Goal: Information Seeking & Learning: Learn about a topic

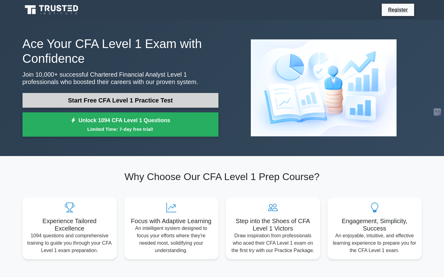
click at [177, 102] on link "Start Free CFA Level 1 Practice Test" at bounding box center [120, 100] width 196 height 15
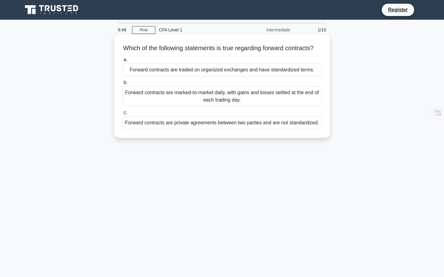
click at [215, 129] on div "Forward contracts are private agreements between two parties and are not standa…" at bounding box center [222, 122] width 200 height 13
click at [122, 115] on input "c. Forward contracts are private agreements between two parties and are not sta…" at bounding box center [122, 113] width 0 height 4
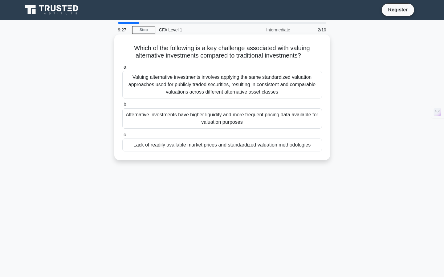
click at [218, 149] on div "Lack of readily available market prices and standardized valuation methodologies" at bounding box center [222, 145] width 200 height 13
click at [122, 137] on input "c. Lack of readily available market prices and standardized valuation methodolo…" at bounding box center [122, 135] width 0 height 4
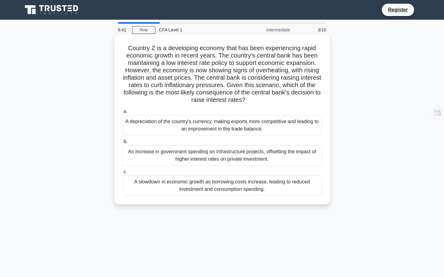
click at [223, 187] on div "A slowdown in economic growth as borrowing costs increase, leading to reduced i…" at bounding box center [222, 186] width 200 height 20
click at [122, 174] on input "c. A slowdown in economic growth as borrowing costs increase, leading to reduce…" at bounding box center [122, 172] width 0 height 4
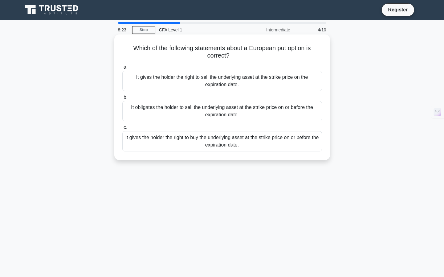
click at [246, 112] on div "It obligates the holder to sell the underlying asset at the strike price on or …" at bounding box center [222, 111] width 200 height 20
click at [122, 99] on input "b. It obligates the holder to sell the underlying asset at the strike price on …" at bounding box center [122, 97] width 0 height 4
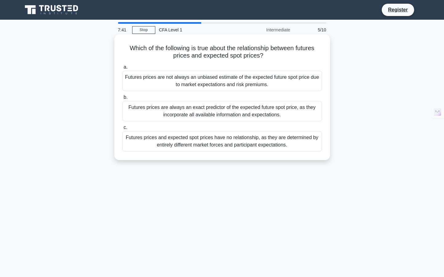
click at [246, 84] on div "Futures prices are not always an unbiased estimate of the expected future spot …" at bounding box center [222, 81] width 200 height 20
click at [122, 69] on input "a. Futures prices are not always an unbiased estimate of the expected future sp…" at bounding box center [122, 67] width 0 height 4
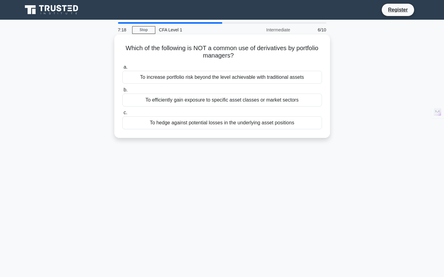
click at [234, 102] on div "To efficiently gain exposure to specific asset classes or market sectors" at bounding box center [222, 100] width 200 height 13
click at [122, 92] on input "b. To efficiently gain exposure to specific asset classes or market sectors" at bounding box center [122, 90] width 0 height 4
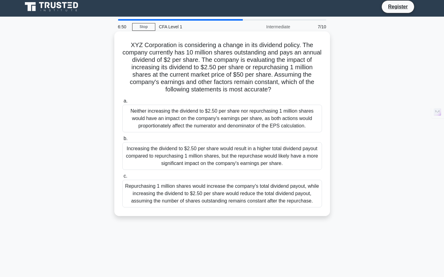
scroll to position [5, 0]
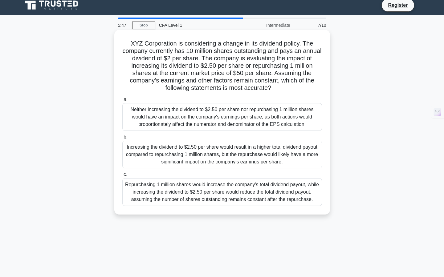
click at [242, 155] on div "Increasing the dividend to $2.50 per share would result in a higher total divid…" at bounding box center [222, 155] width 200 height 28
click at [122, 139] on input "b. Increasing the dividend to $2.50 per share would result in a higher total di…" at bounding box center [122, 137] width 0 height 4
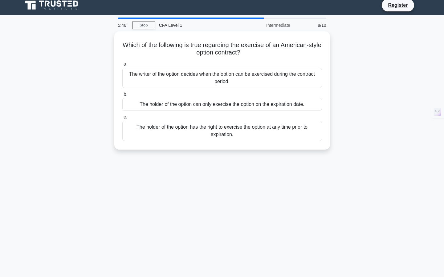
scroll to position [0, 0]
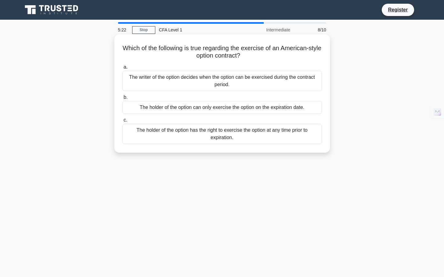
click at [234, 140] on div "The holder of the option has the right to exercise the option at any time prior…" at bounding box center [222, 134] width 200 height 20
click at [122, 122] on input "c. The holder of the option has the right to exercise the option at any time pr…" at bounding box center [122, 120] width 0 height 4
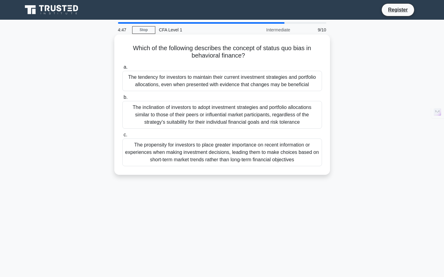
click at [212, 121] on div "The inclination of investors to adopt investment strategies and portfolio alloc…" at bounding box center [222, 115] width 200 height 28
click at [122, 99] on input "b. The inclination of investors to adopt investment strategies and portfolio al…" at bounding box center [122, 97] width 0 height 4
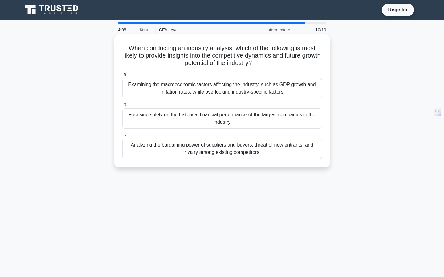
click at [209, 149] on div "Analyzing the bargaining power of suppliers and buyers, threat of new entrants,…" at bounding box center [222, 149] width 200 height 20
click at [122, 137] on input "c. Analyzing the bargaining power of suppliers and buyers, threat of new entran…" at bounding box center [122, 135] width 0 height 4
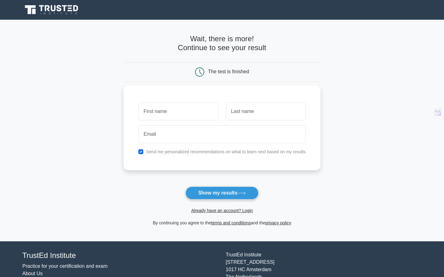
click at [181, 108] on input "text" at bounding box center [178, 112] width 80 height 18
type input "[PERSON_NAME]"
click at [250, 113] on input "text" at bounding box center [266, 112] width 80 height 18
type input "S"
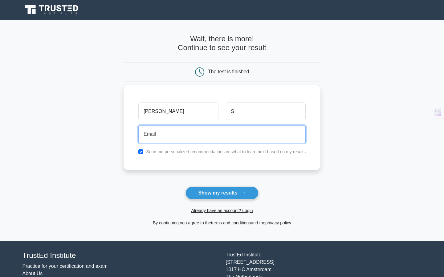
click at [203, 135] on input "email" at bounding box center [221, 134] width 167 height 18
type input "[EMAIL_ADDRESS][DOMAIN_NAME]"
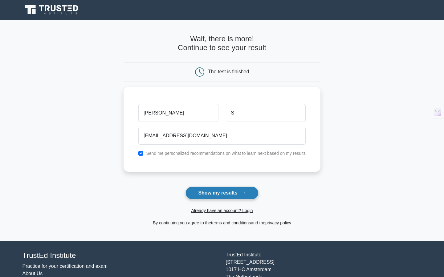
click at [211, 195] on button "Show my results" at bounding box center [221, 193] width 73 height 13
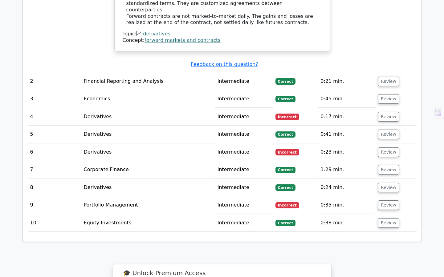
scroll to position [701, 0]
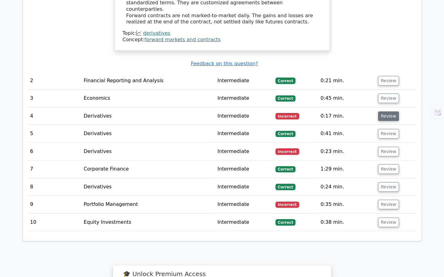
click at [380, 112] on button "Review" at bounding box center [388, 117] width 21 height 10
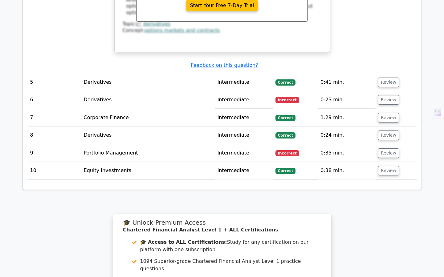
scroll to position [998, 0]
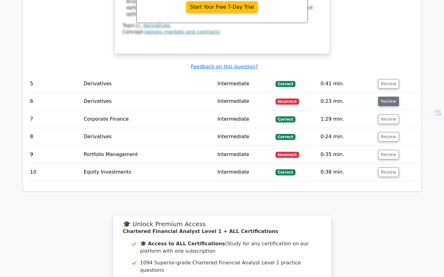
click at [391, 97] on button "Review" at bounding box center [388, 102] width 21 height 10
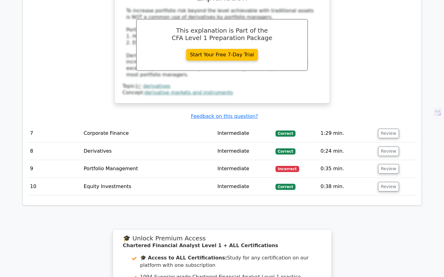
scroll to position [1254, 0]
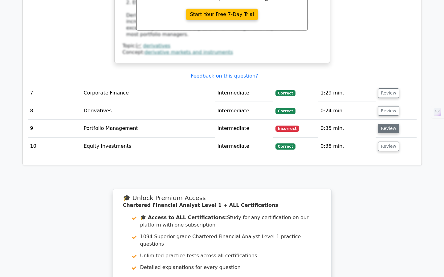
click at [391, 124] on button "Review" at bounding box center [388, 129] width 21 height 10
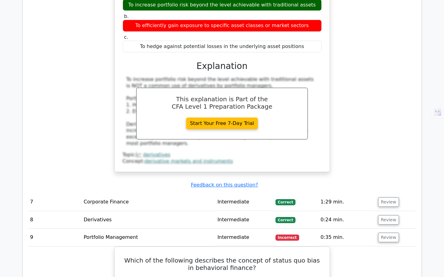
scroll to position [1147, 0]
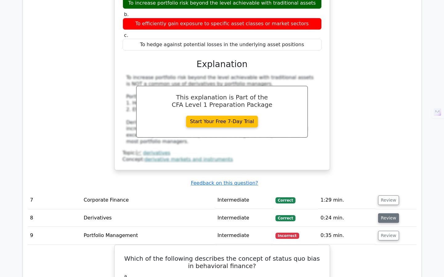
click at [387, 213] on button "Review" at bounding box center [388, 218] width 21 height 10
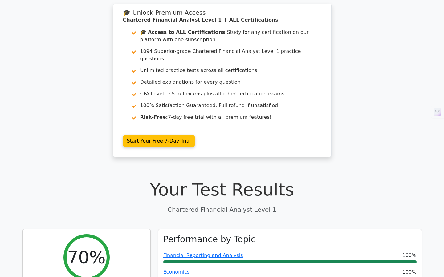
scroll to position [0, 0]
